Goal: Answer question/provide support: Share knowledge or assist other users

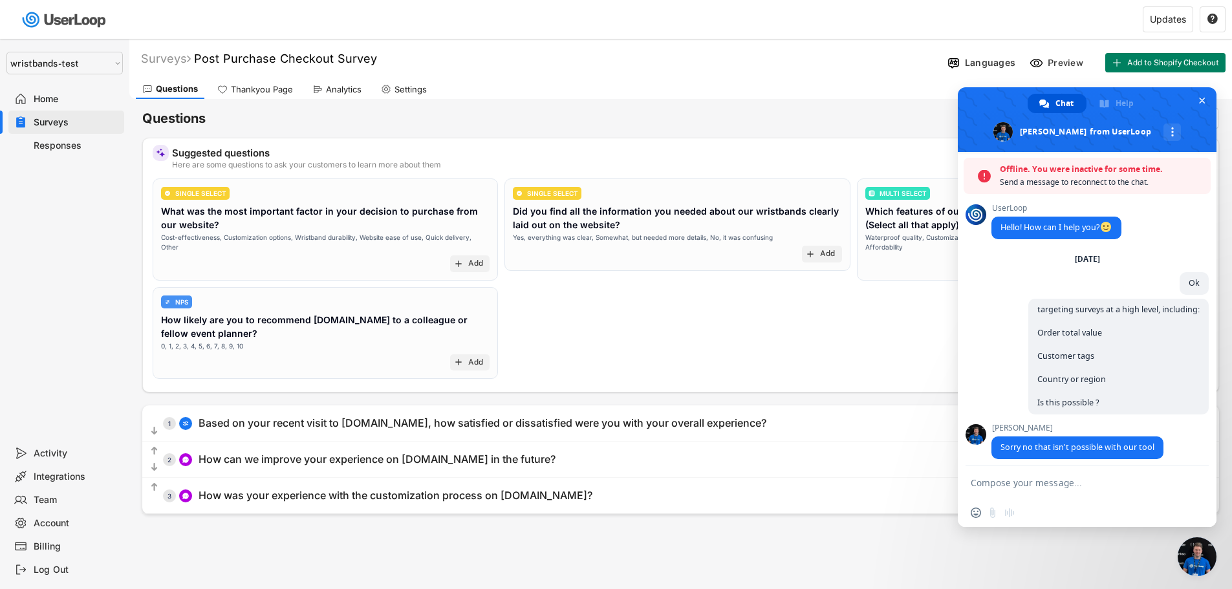
select select ""1348695171700984260__LOOKUP__1755087592031x530942177488485950""
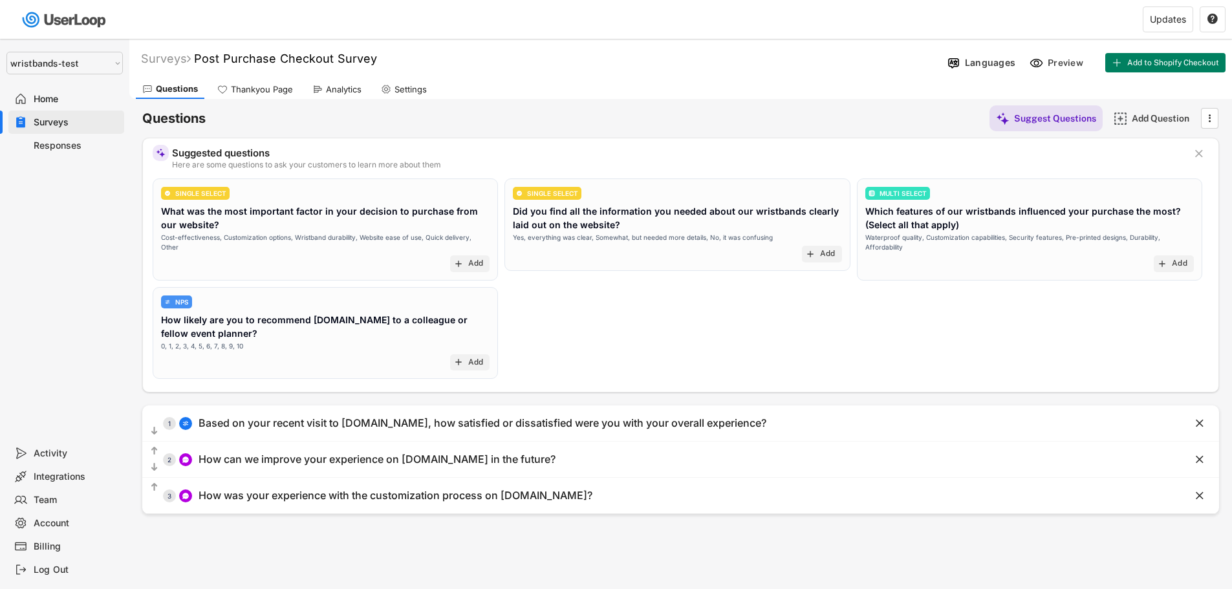
select select ""1348695171700984260__LOOKUP__1755087592031x530942177488485950""
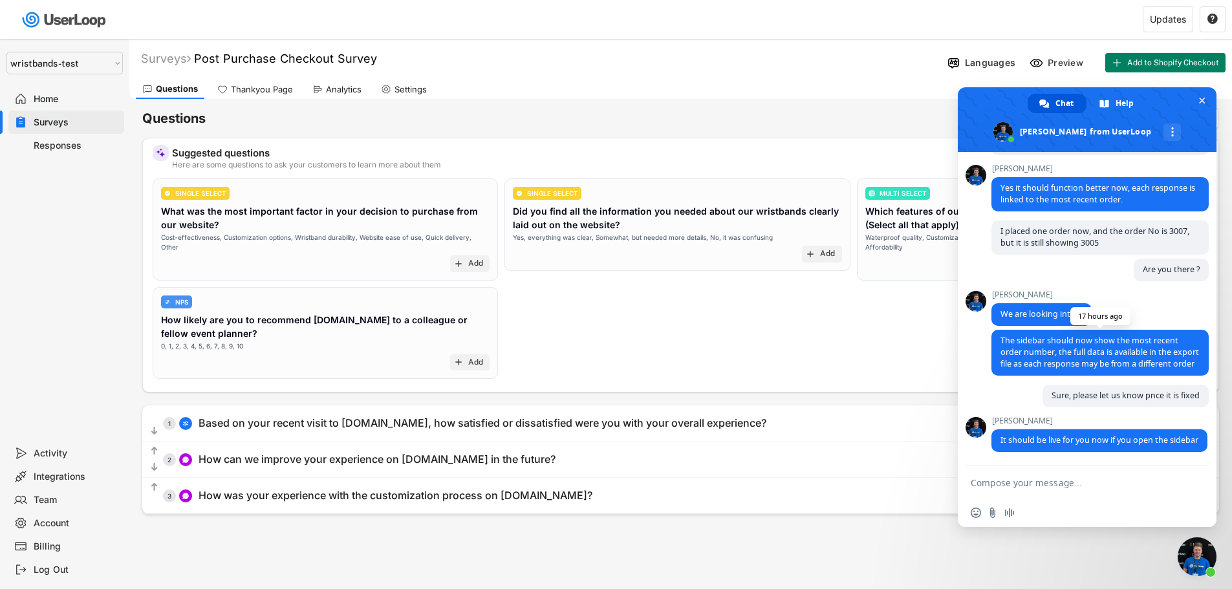
scroll to position [5627, 0]
click at [1204, 99] on span "Close chat" at bounding box center [1202, 100] width 6 height 8
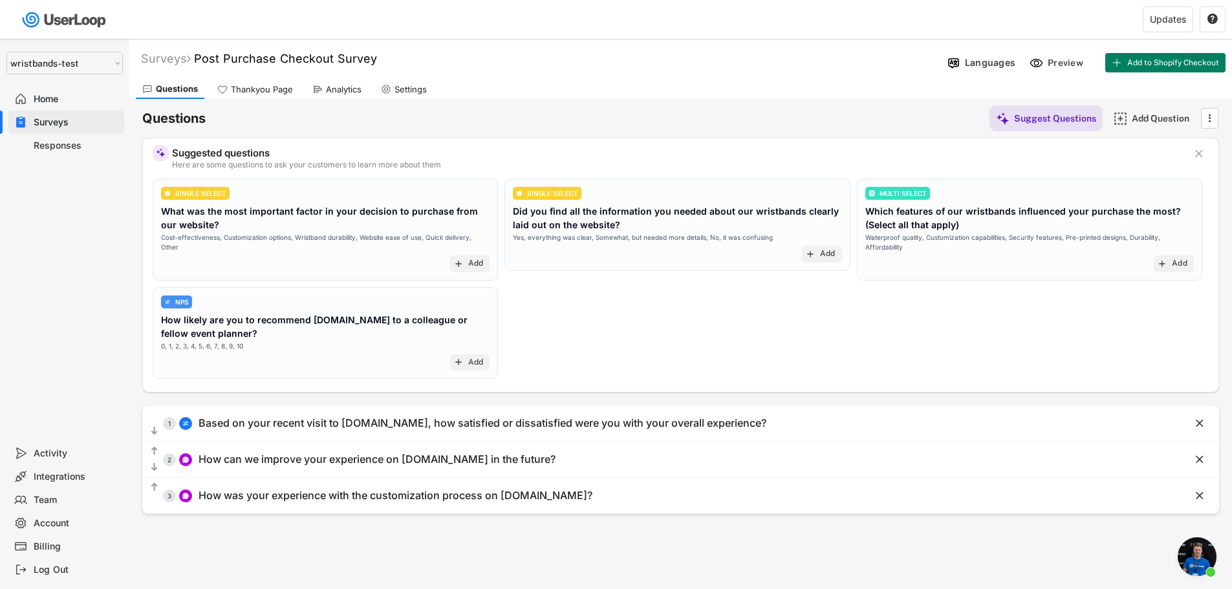
click at [52, 144] on div "Responses" at bounding box center [76, 146] width 85 height 12
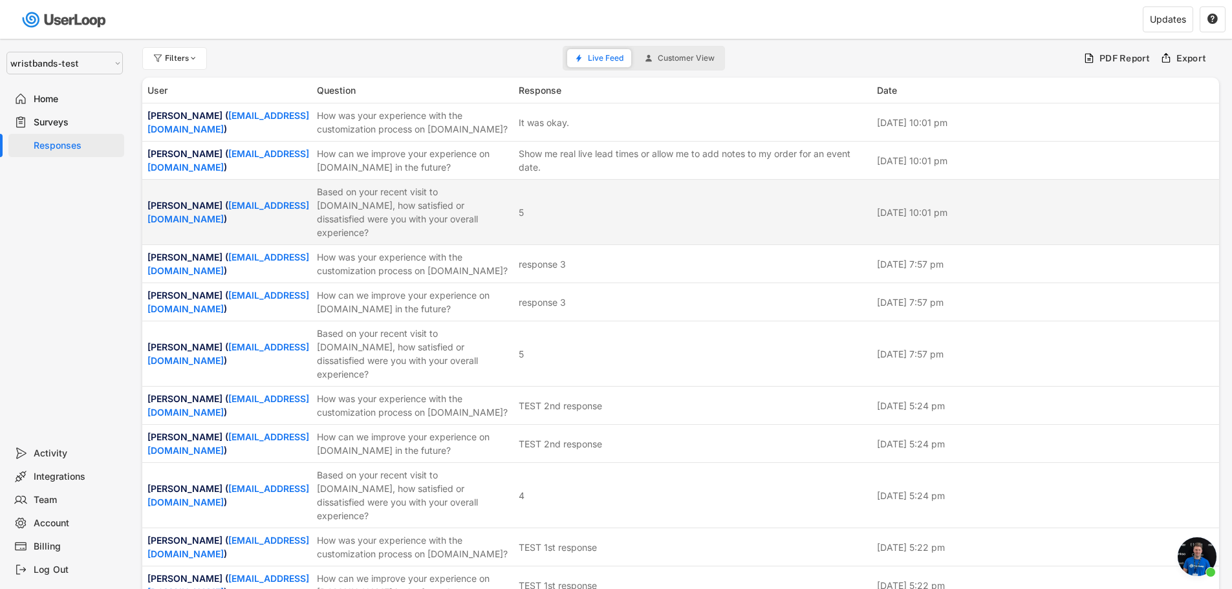
click at [184, 199] on div "Alba Torres ( pdc_web_demo@bradycorp.com )" at bounding box center [228, 212] width 162 height 27
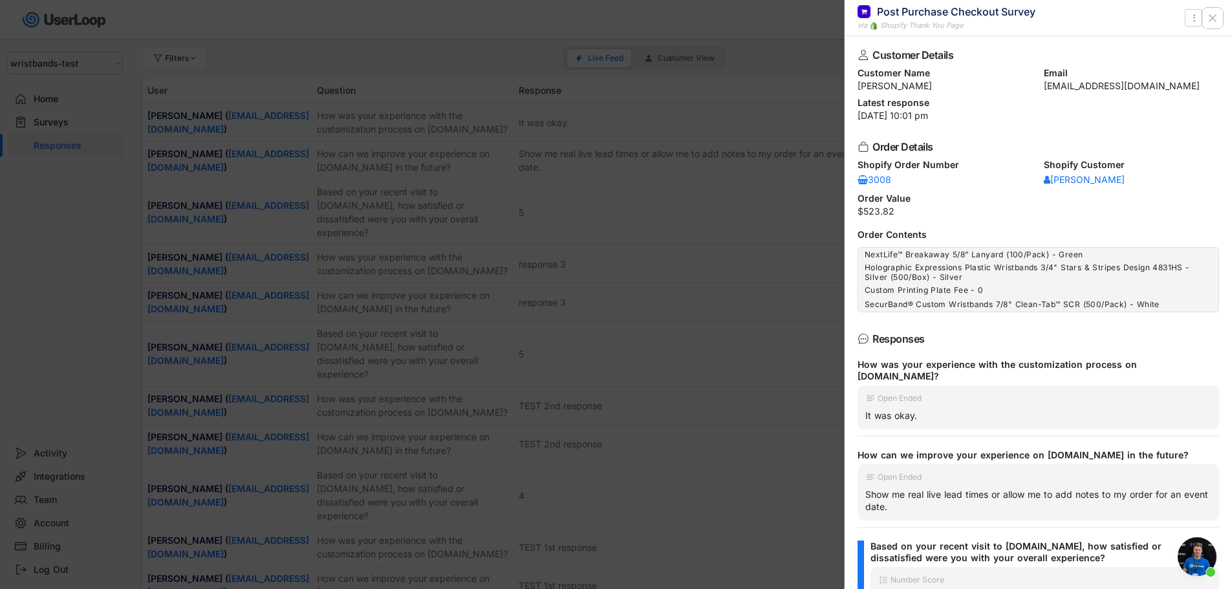
click at [1216, 23] on icon at bounding box center [1212, 18] width 13 height 13
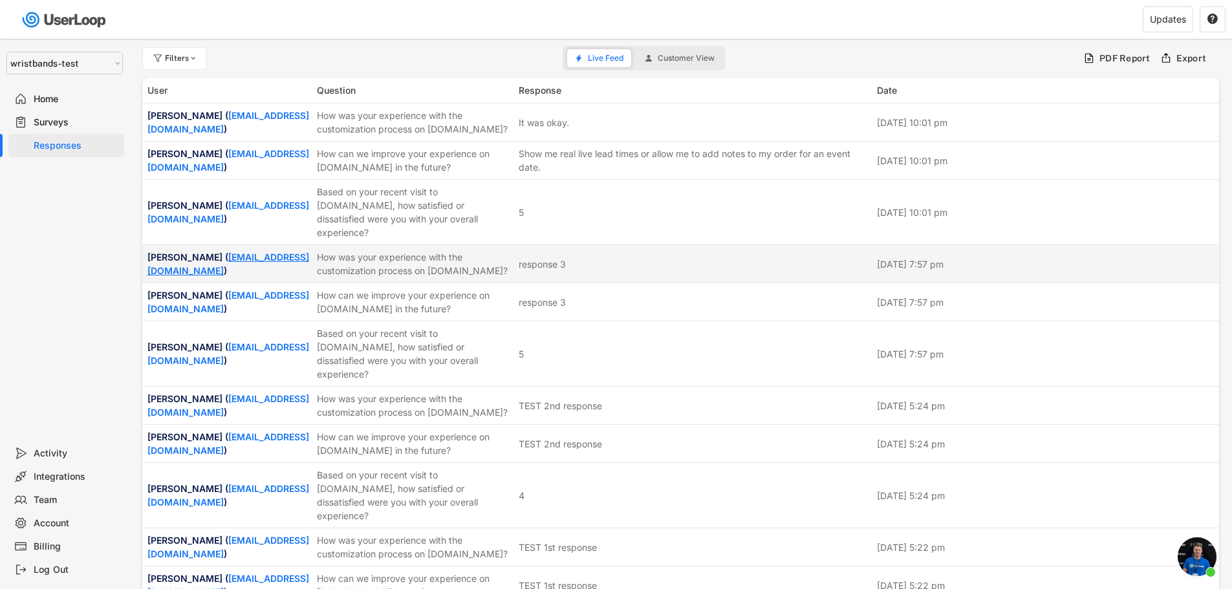
click at [290, 259] on link "[EMAIL_ADDRESS][DOMAIN_NAME]" at bounding box center [228, 264] width 162 height 25
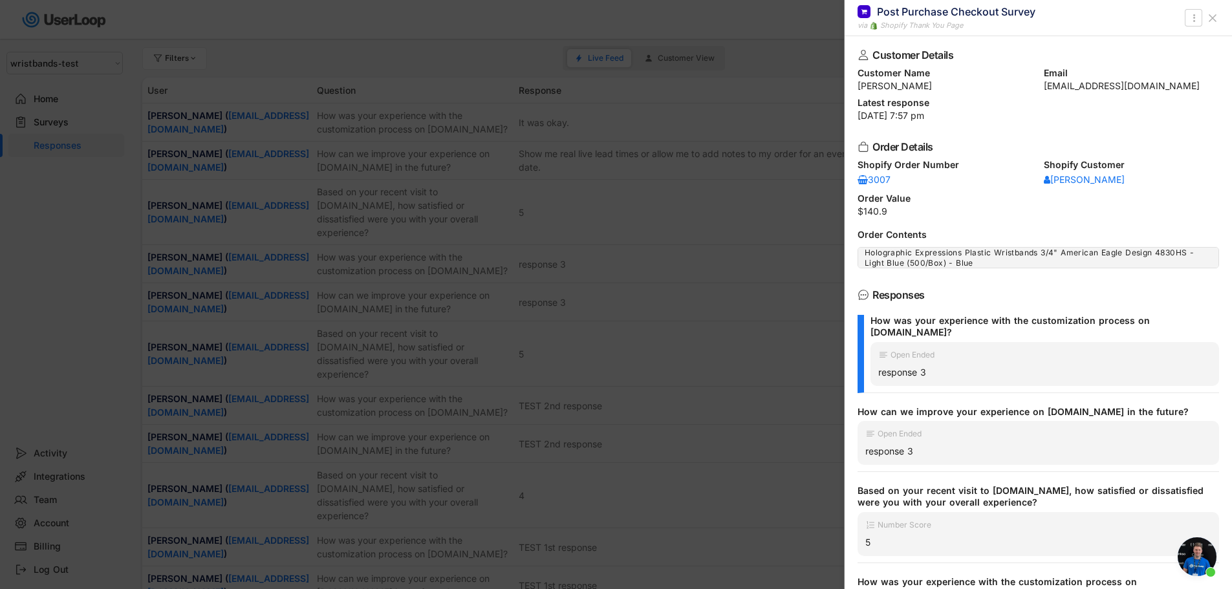
click at [1213, 16] on icon at bounding box center [1212, 18] width 13 height 13
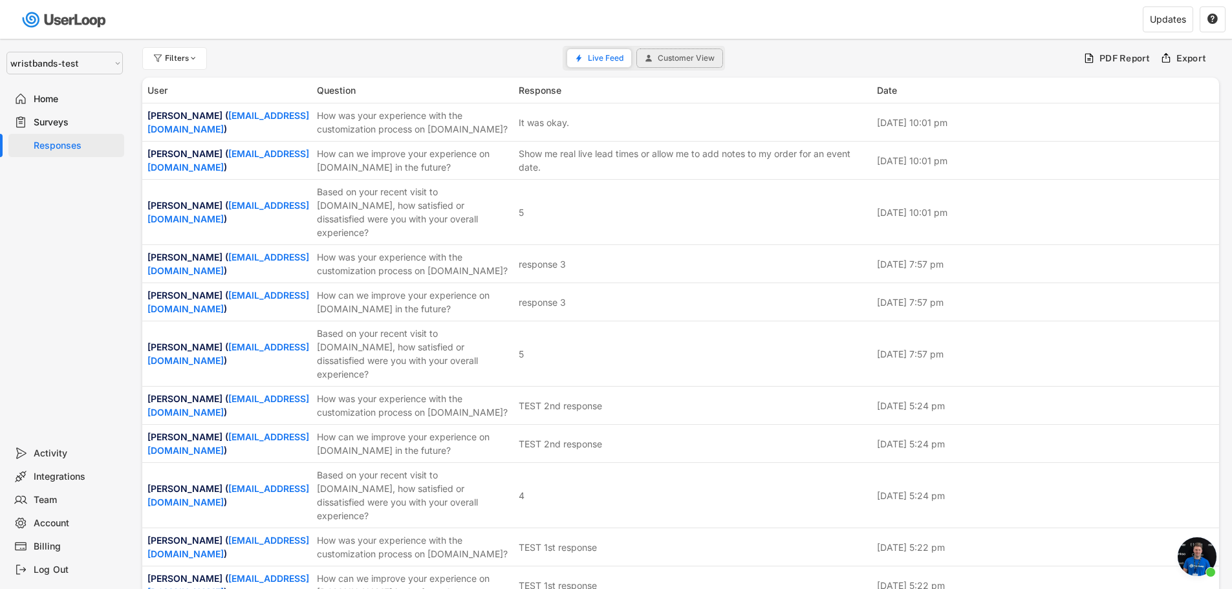
click at [669, 52] on button "Customer View" at bounding box center [679, 58] width 85 height 18
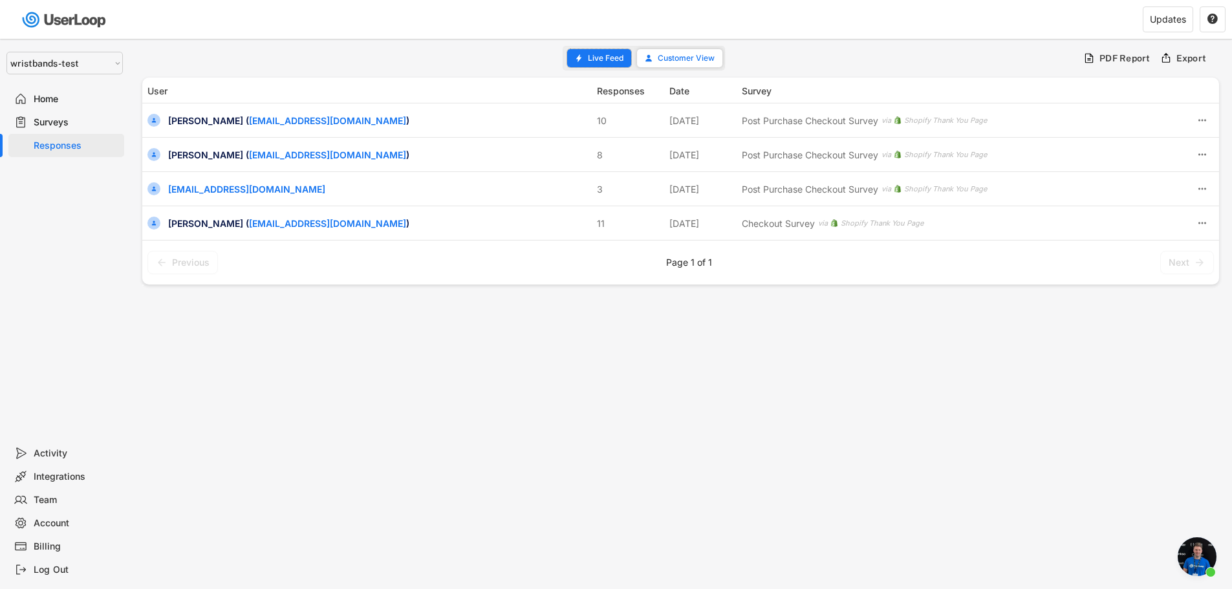
click at [608, 56] on span "Live Feed" at bounding box center [606, 58] width 36 height 8
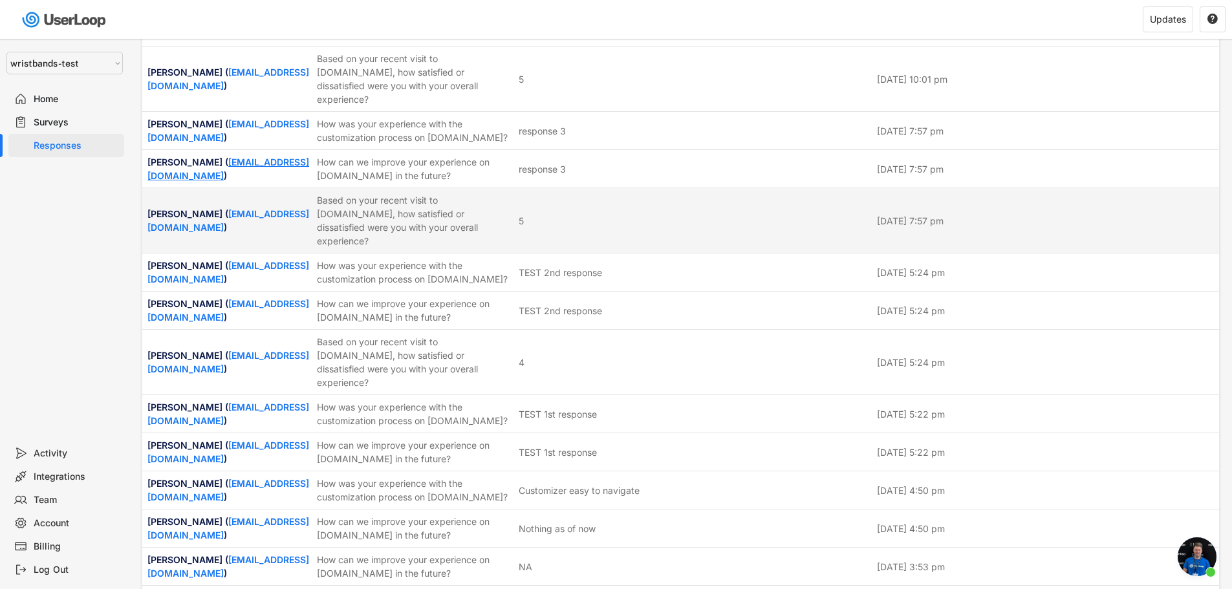
scroll to position [194, 0]
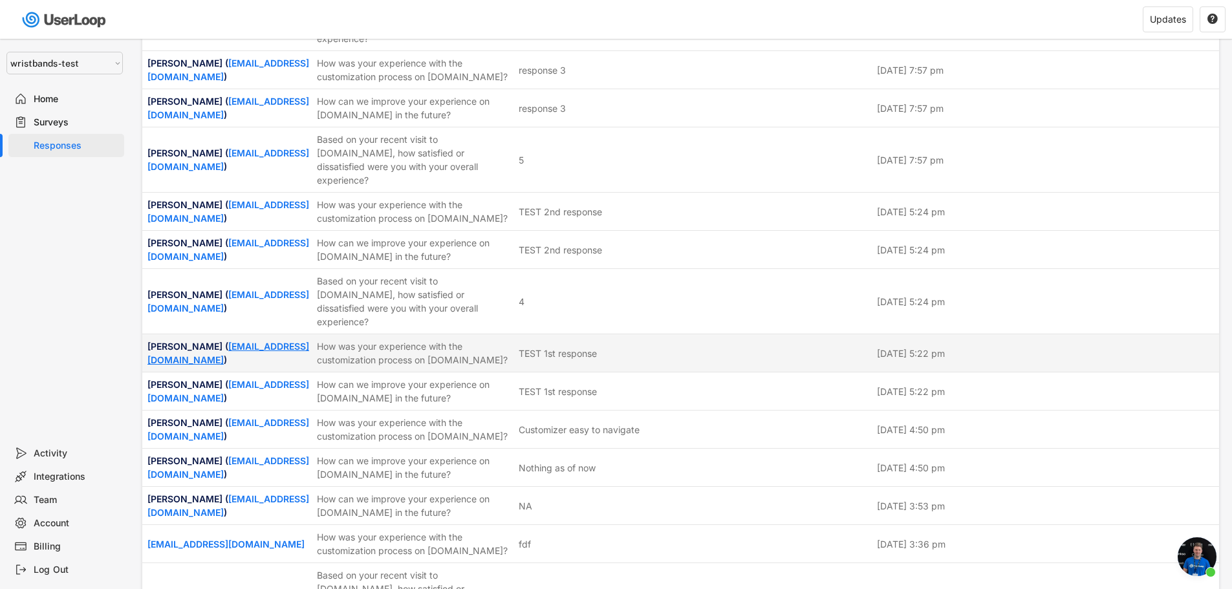
click at [239, 365] on link "[EMAIL_ADDRESS][DOMAIN_NAME]" at bounding box center [228, 353] width 162 height 25
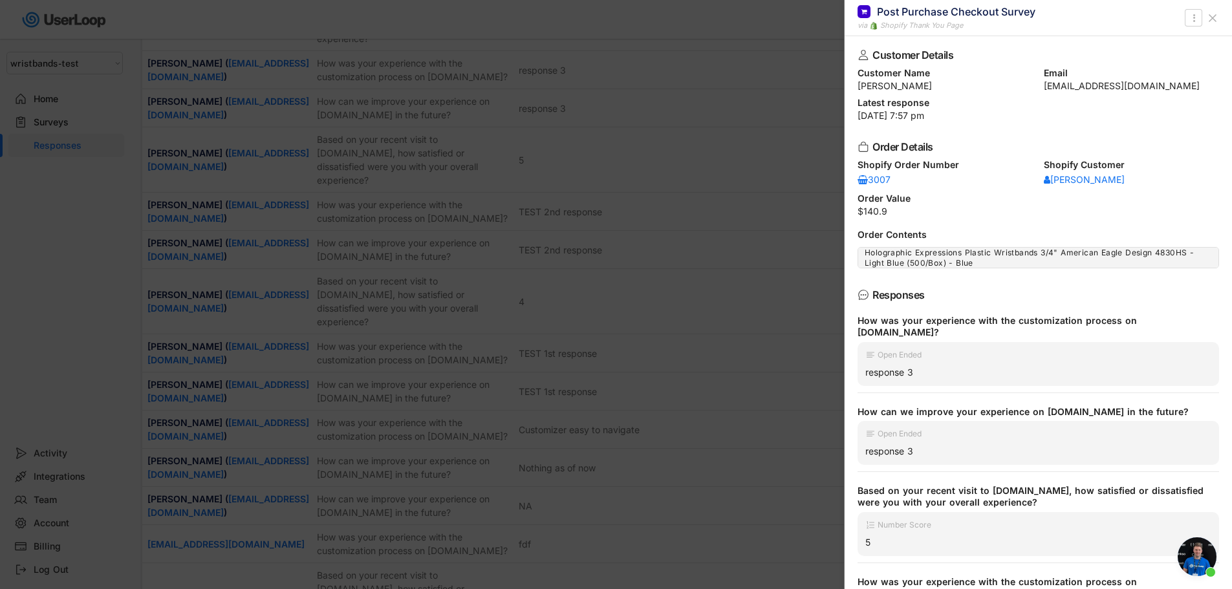
click at [1210, 18] on icon at bounding box center [1212, 18] width 13 height 13
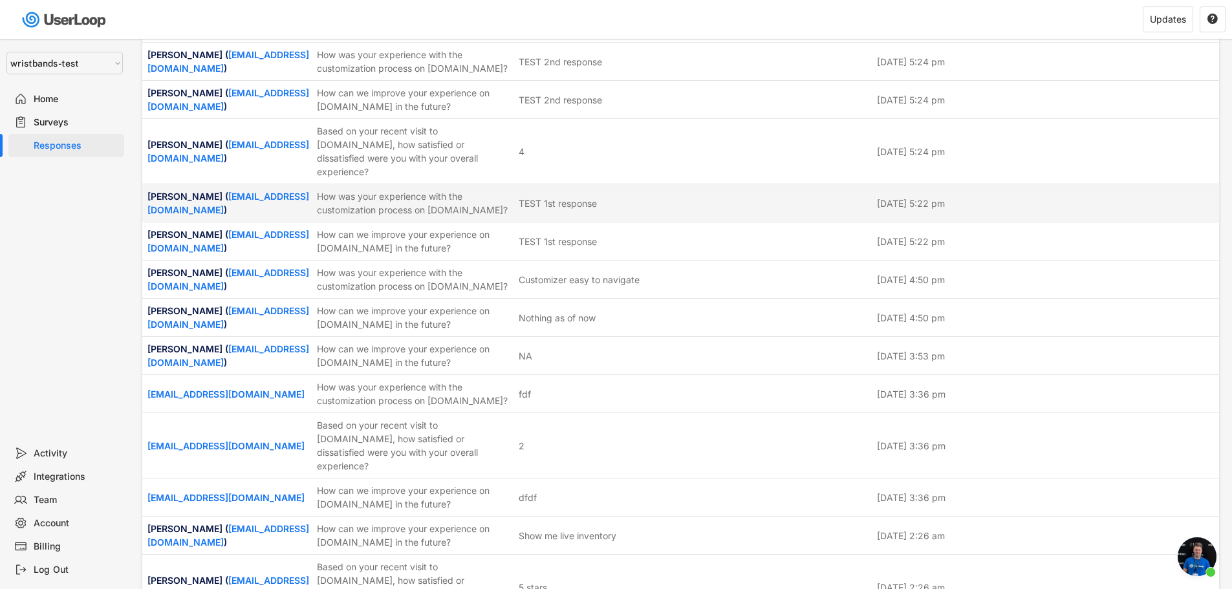
scroll to position [453, 0]
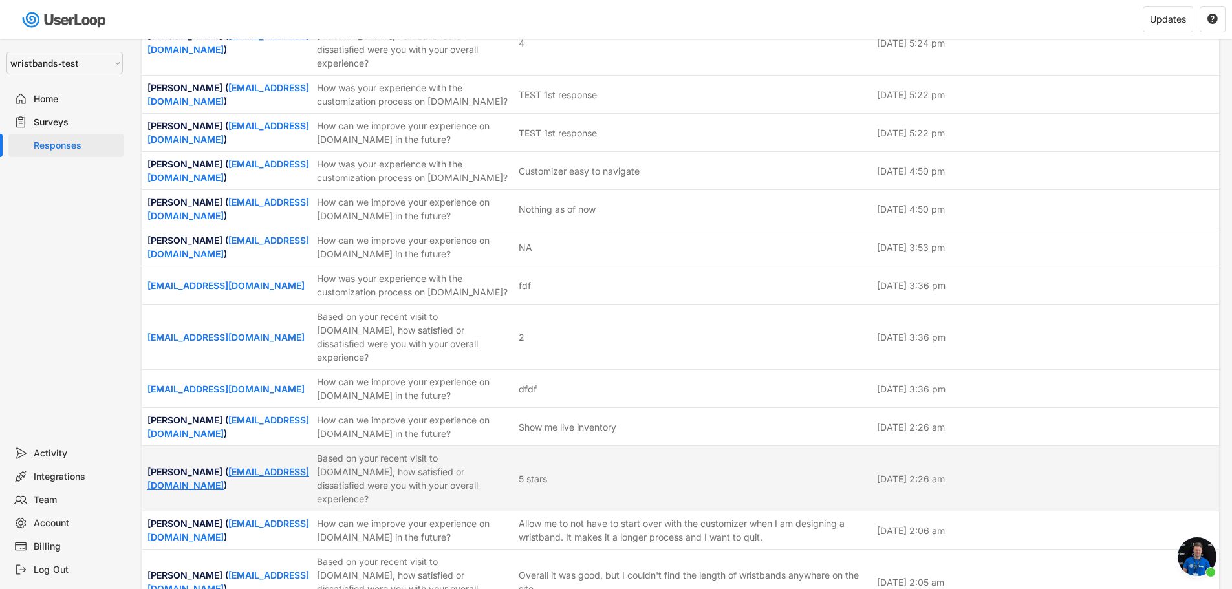
click at [209, 491] on link "pdc_web_demo@bradycorp.com" at bounding box center [228, 478] width 162 height 25
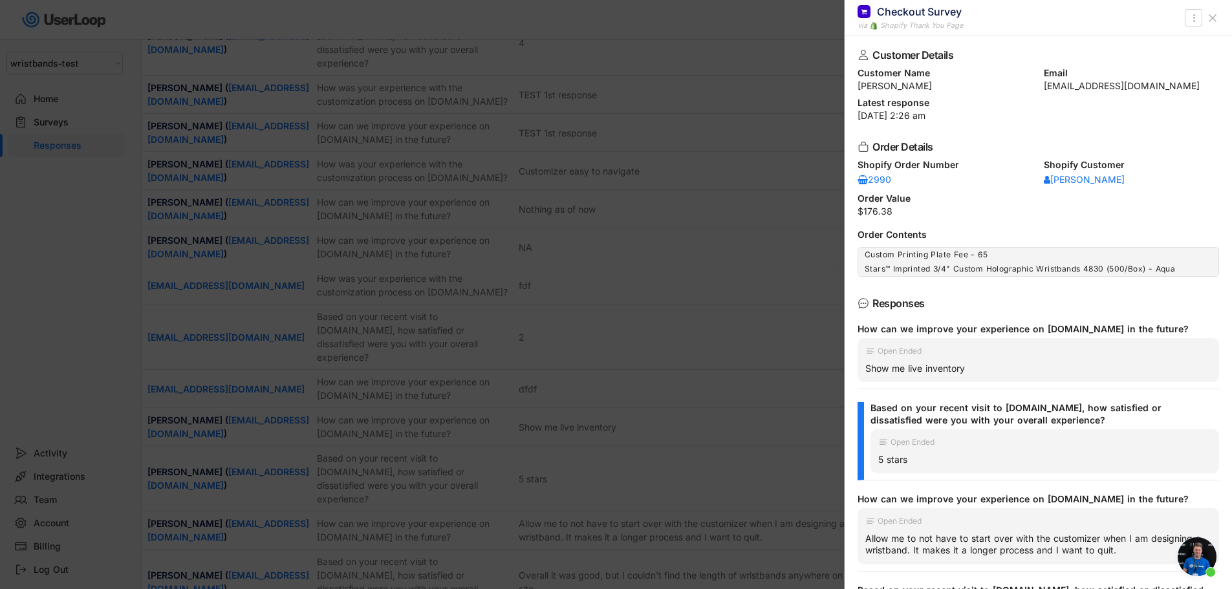
click at [1207, 19] on icon at bounding box center [1212, 18] width 13 height 13
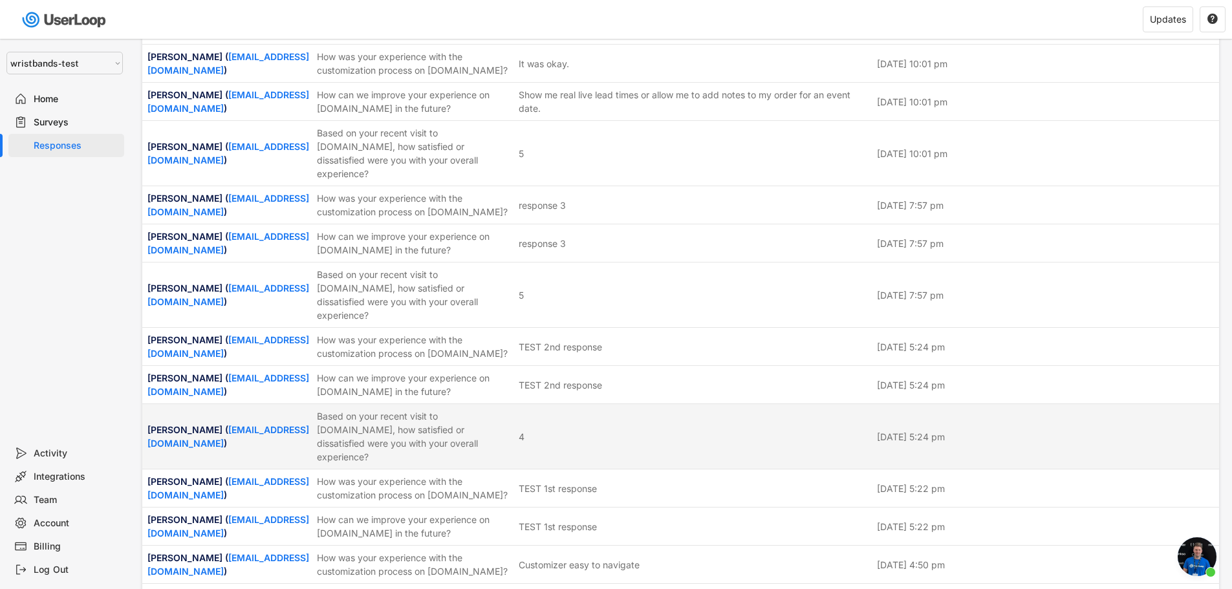
scroll to position [0, 0]
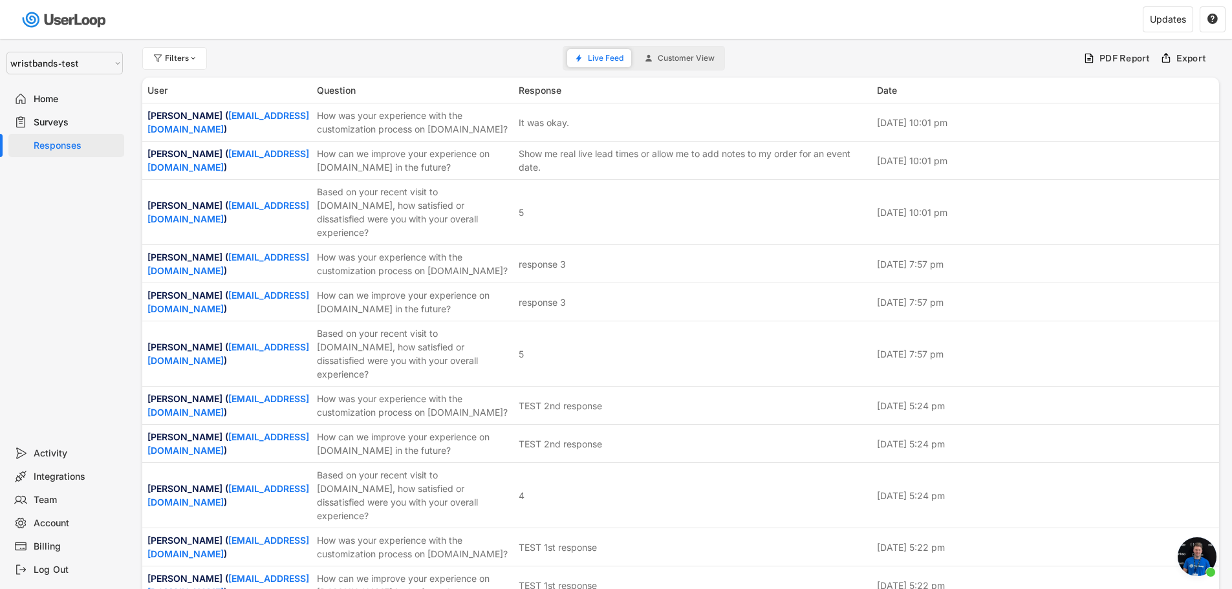
click at [672, 54] on span "Customer View" at bounding box center [686, 58] width 57 height 8
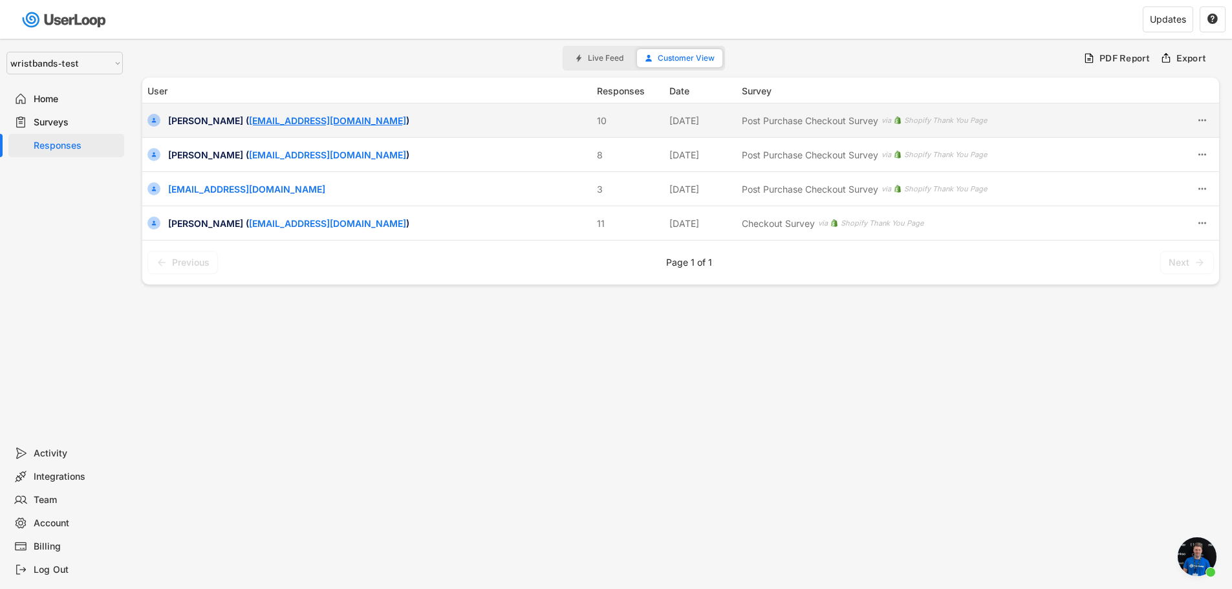
click at [286, 123] on link "pdc_web_demo@bradycorp.com" at bounding box center [327, 120] width 157 height 11
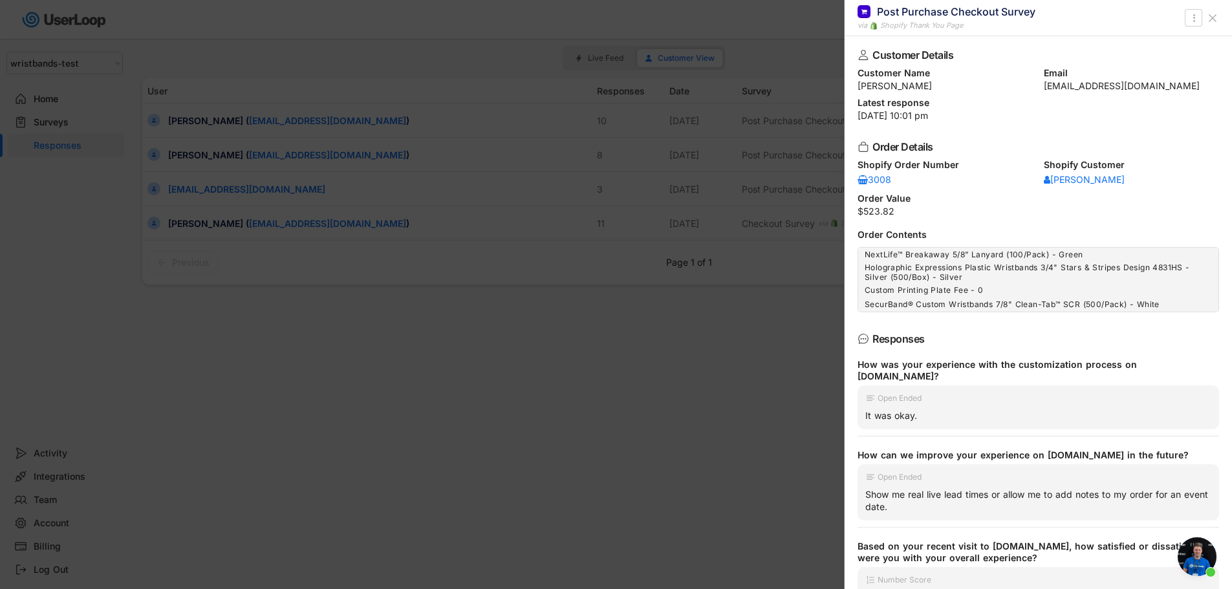
click at [1209, 19] on icon at bounding box center [1212, 18] width 13 height 13
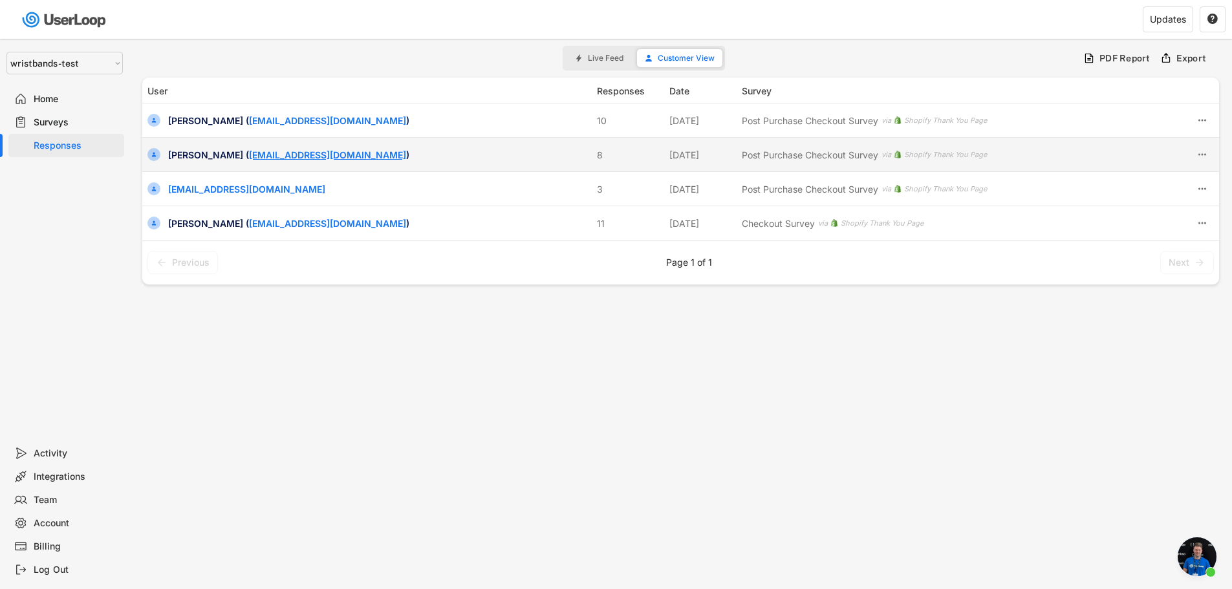
click at [297, 154] on link "[EMAIL_ADDRESS][DOMAIN_NAME]" at bounding box center [327, 154] width 157 height 11
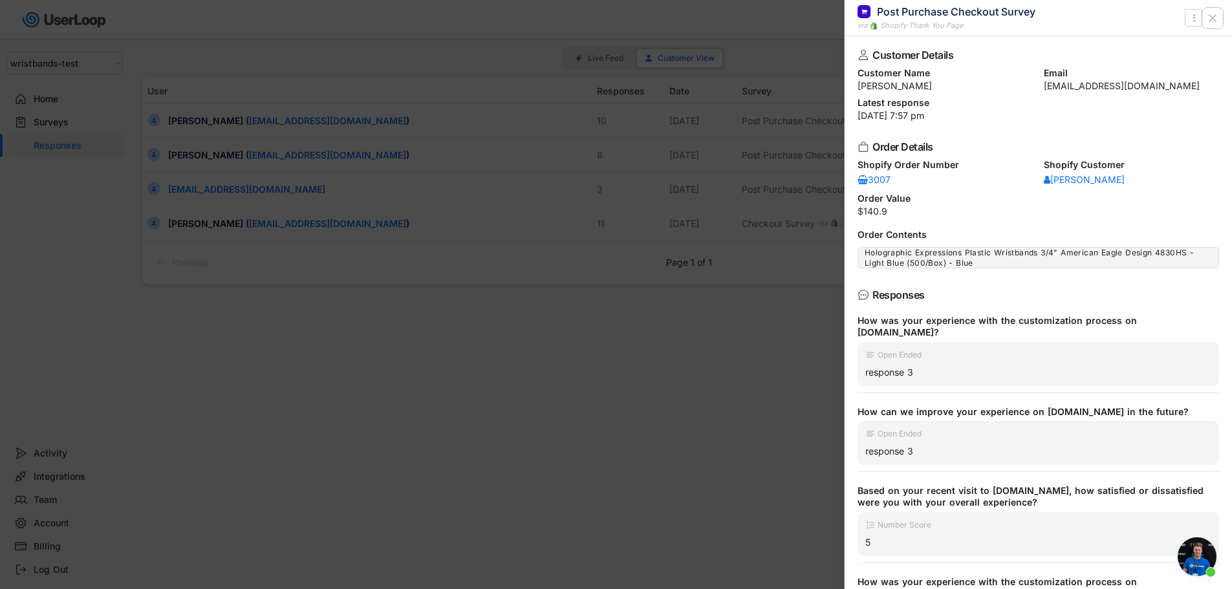
click at [1212, 21] on icon at bounding box center [1212, 18] width 13 height 13
